Goal: Task Accomplishment & Management: Manage account settings

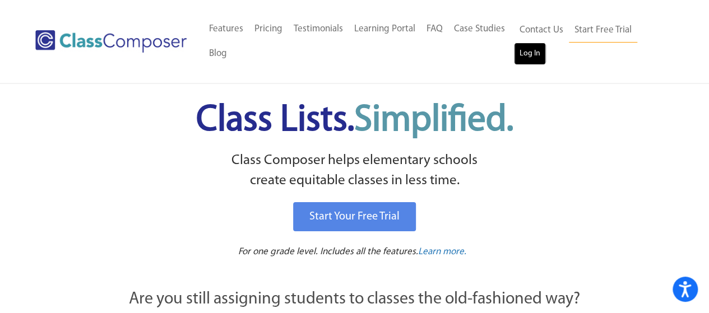
click at [537, 56] on link "Log In" at bounding box center [530, 54] width 32 height 22
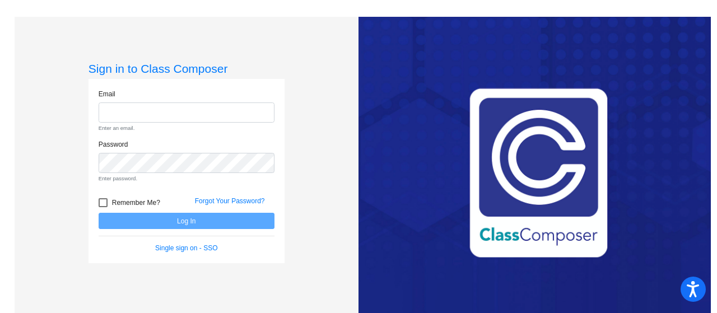
click at [177, 224] on form "Email Enter an email. Password Enter password. Remember Me? Forgot Your Passwor…" at bounding box center [187, 171] width 176 height 165
click at [173, 249] on link "Single sign on - SSO" at bounding box center [186, 248] width 62 height 8
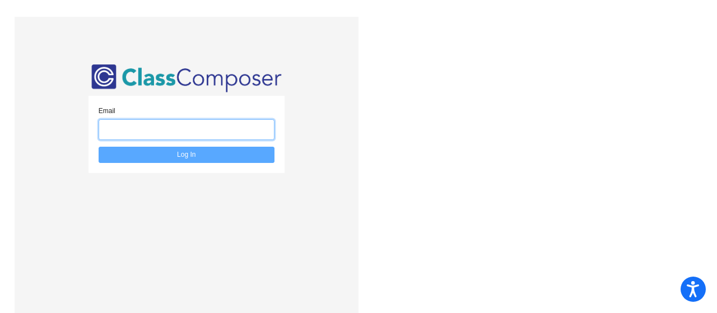
click at [114, 132] on input "email" at bounding box center [187, 129] width 176 height 21
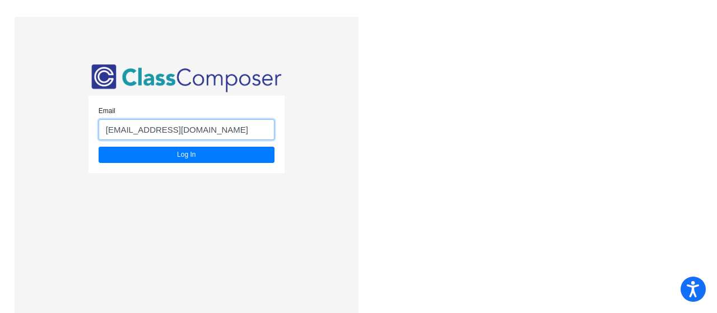
type input "[EMAIL_ADDRESS][DOMAIN_NAME]"
click at [99, 147] on button "Log In" at bounding box center [187, 155] width 176 height 16
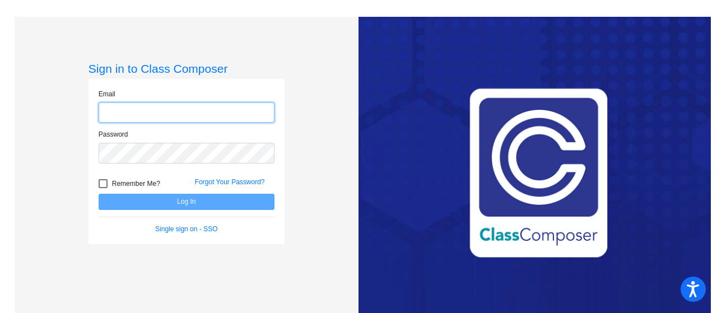
click at [117, 104] on input "email" at bounding box center [187, 113] width 176 height 21
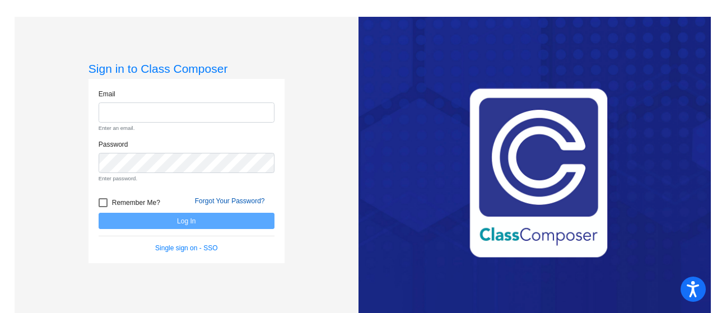
click at [245, 182] on form "Email Enter an email. Password Enter password. Remember Me? Forgot Your Passwor…" at bounding box center [187, 171] width 176 height 165
